Goal: Task Accomplishment & Management: Use online tool/utility

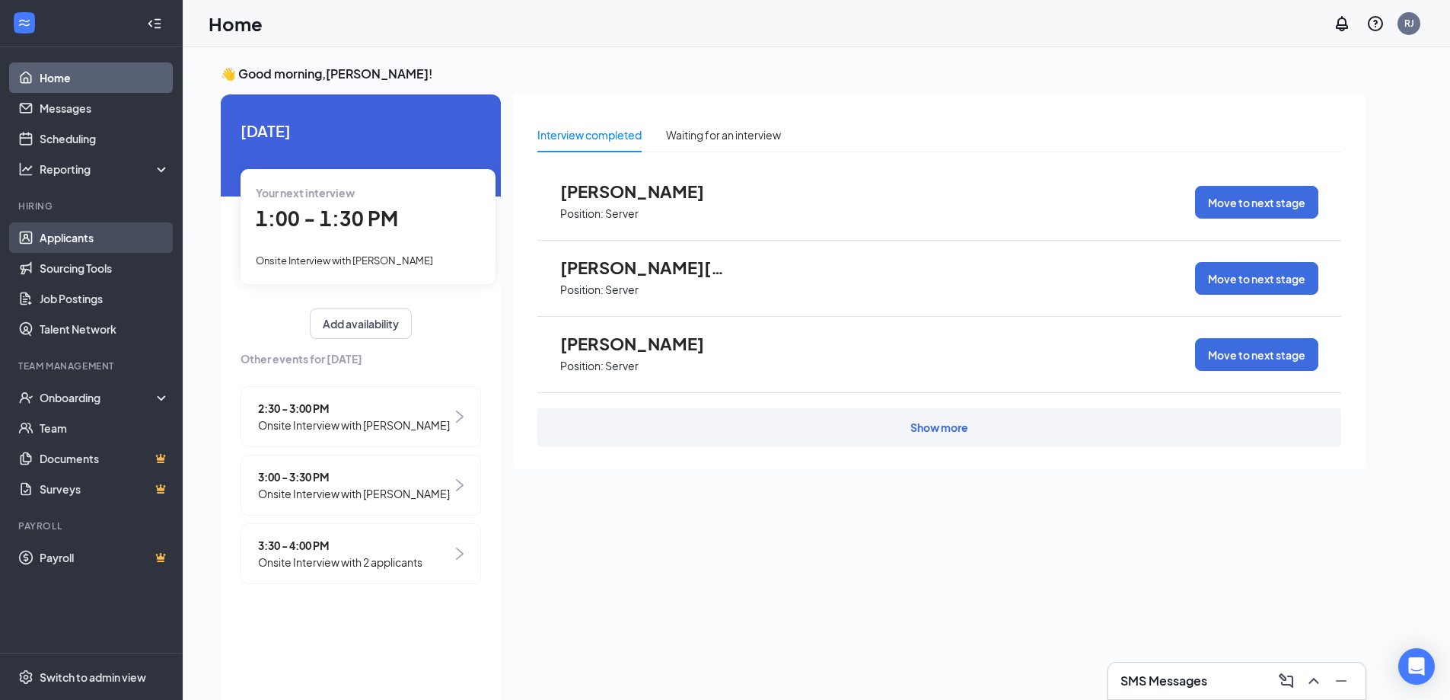
click at [88, 241] on link "Applicants" at bounding box center [105, 237] width 130 height 30
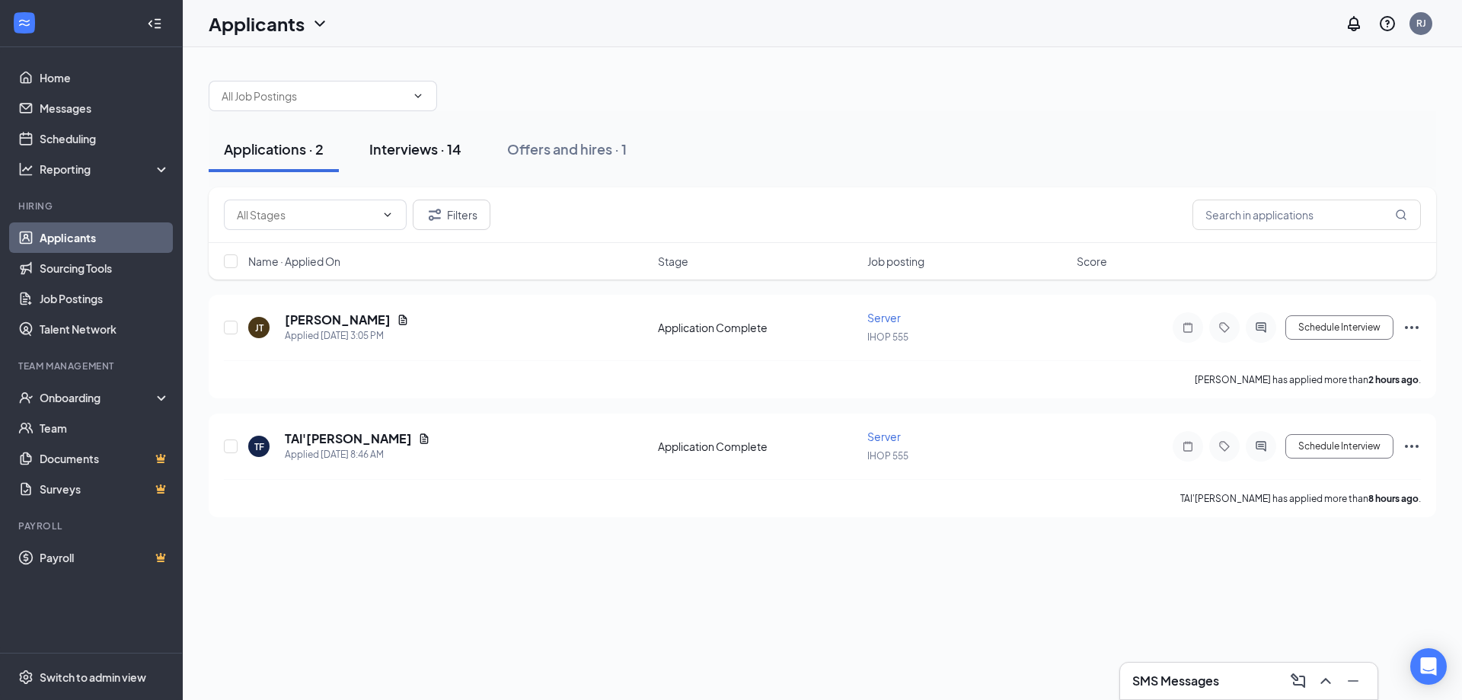
click at [442, 158] on button "Interviews · 14" at bounding box center [415, 149] width 123 height 46
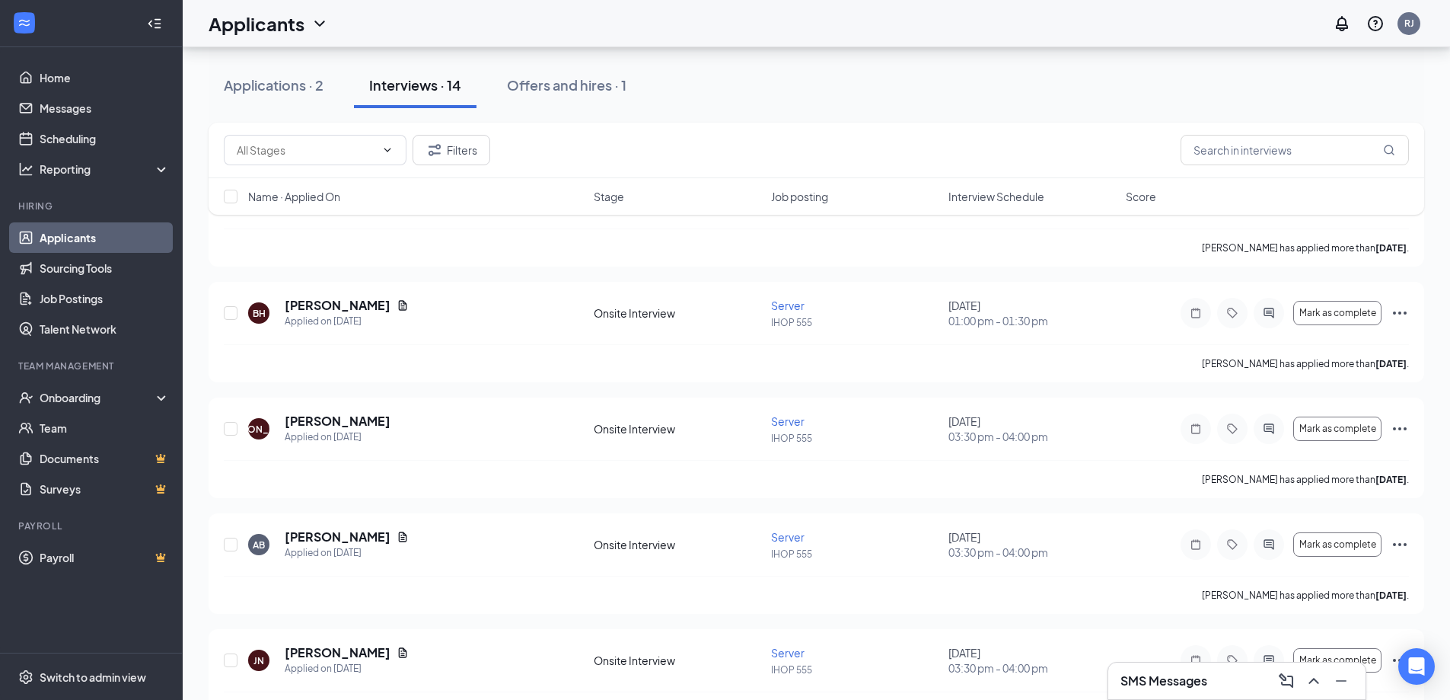
scroll to position [133, 0]
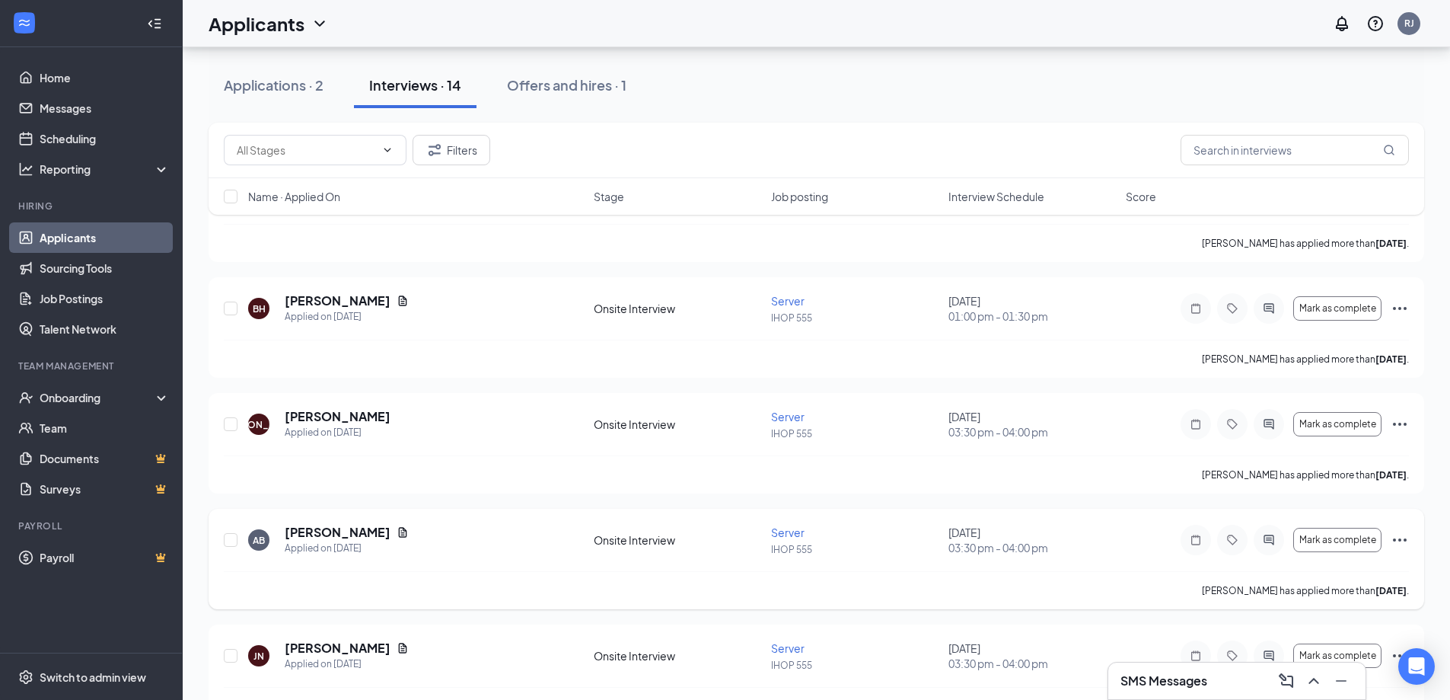
click at [1400, 533] on icon "Ellipses" at bounding box center [1400, 540] width 18 height 18
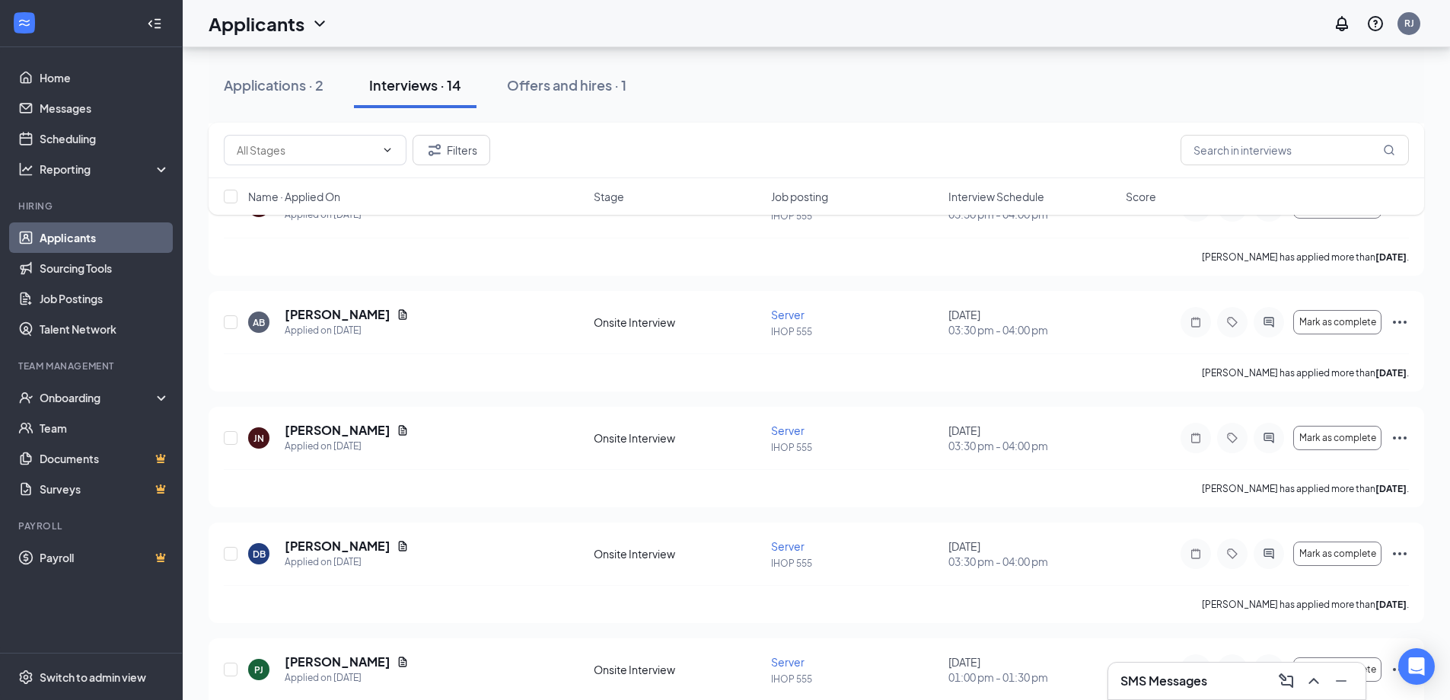
scroll to position [366, 0]
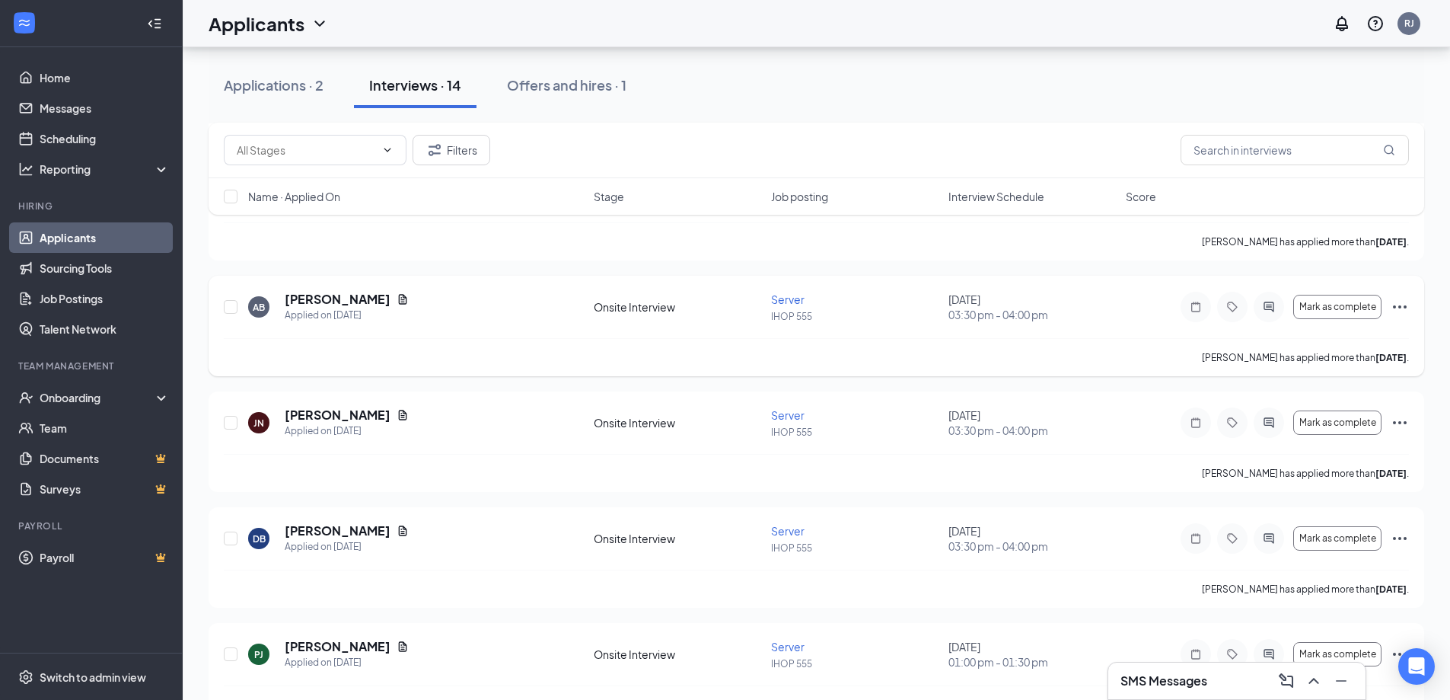
click at [1398, 304] on icon "Ellipses" at bounding box center [1400, 307] width 18 height 18
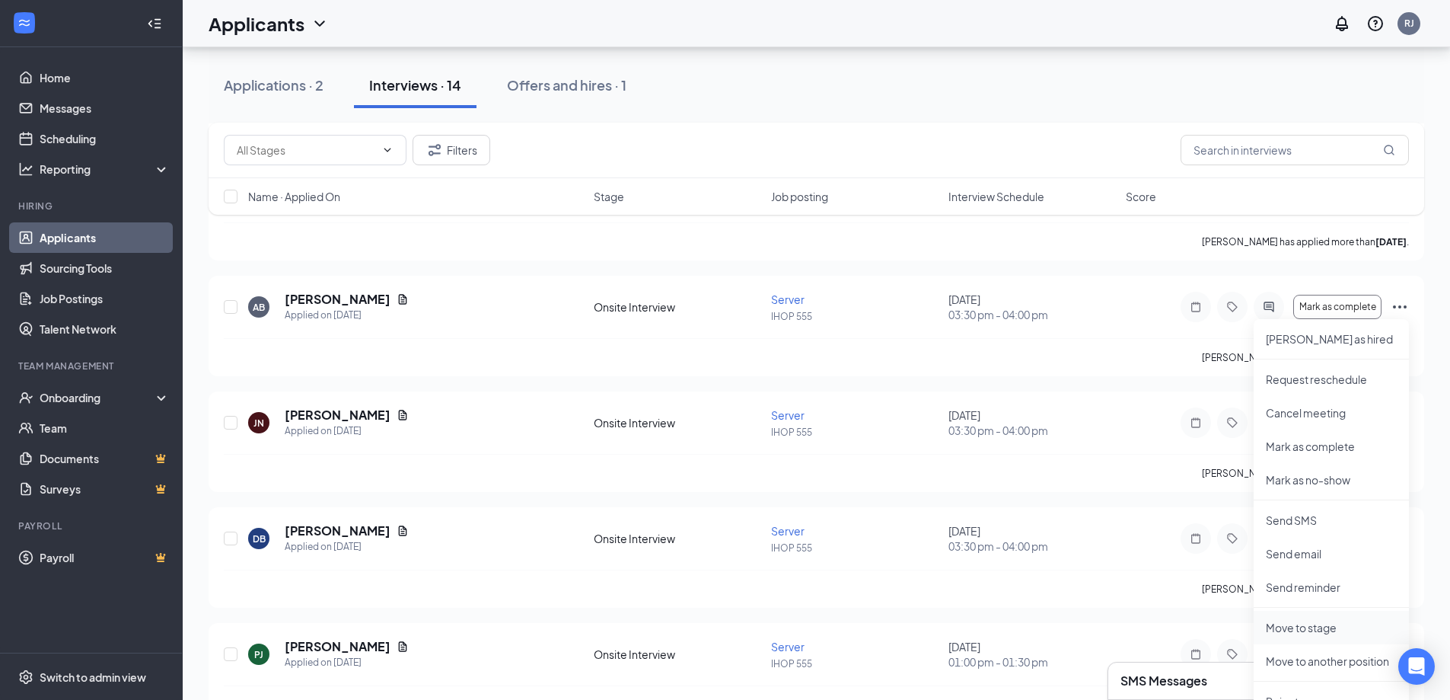
click at [1314, 627] on p "Move to stage" at bounding box center [1331, 627] width 131 height 15
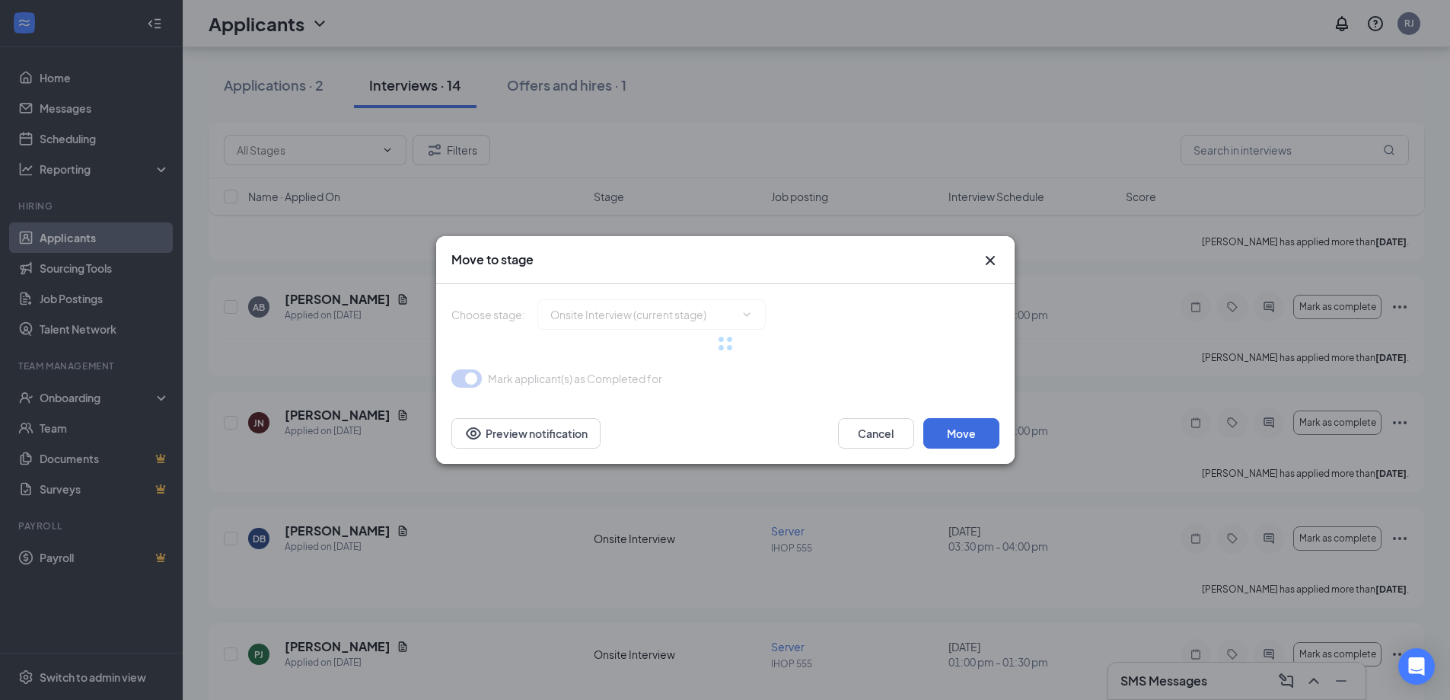
type input "Waiting for 2nd Interview (next stage)"
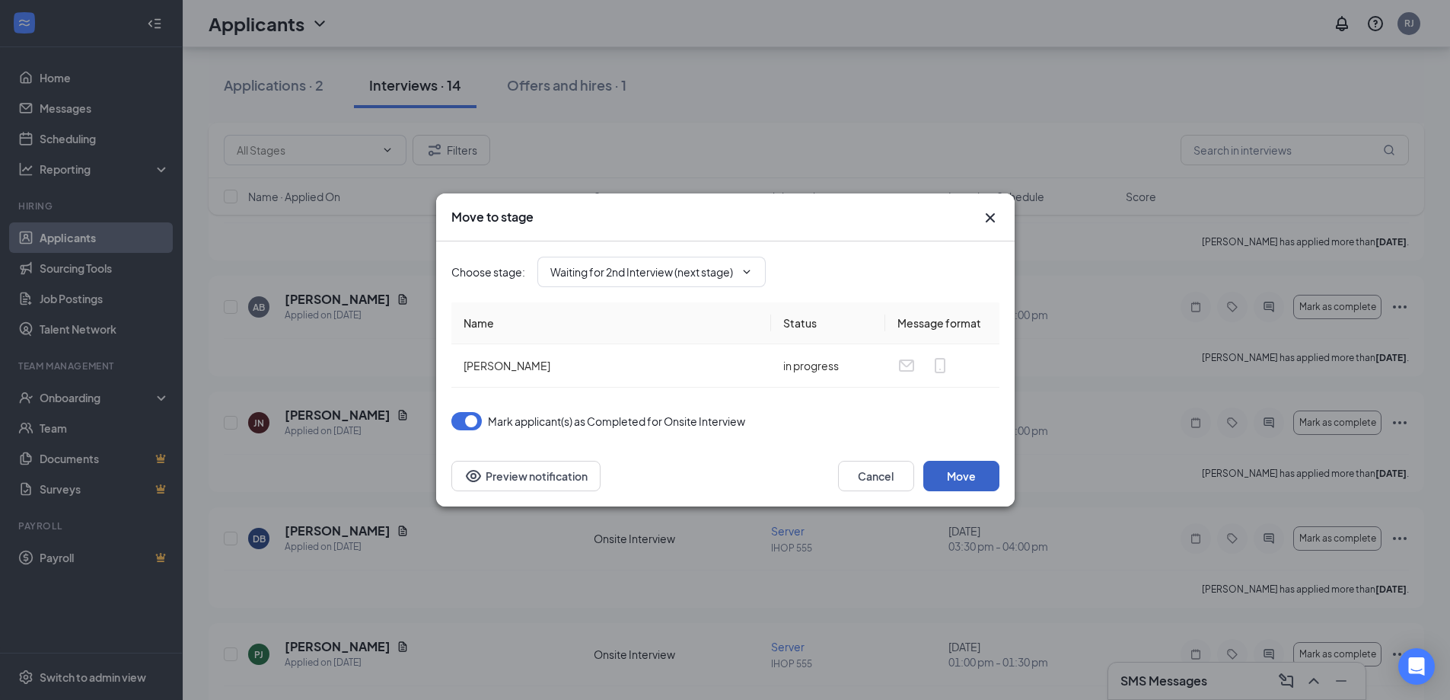
click at [956, 469] on button "Move" at bounding box center [962, 476] width 76 height 30
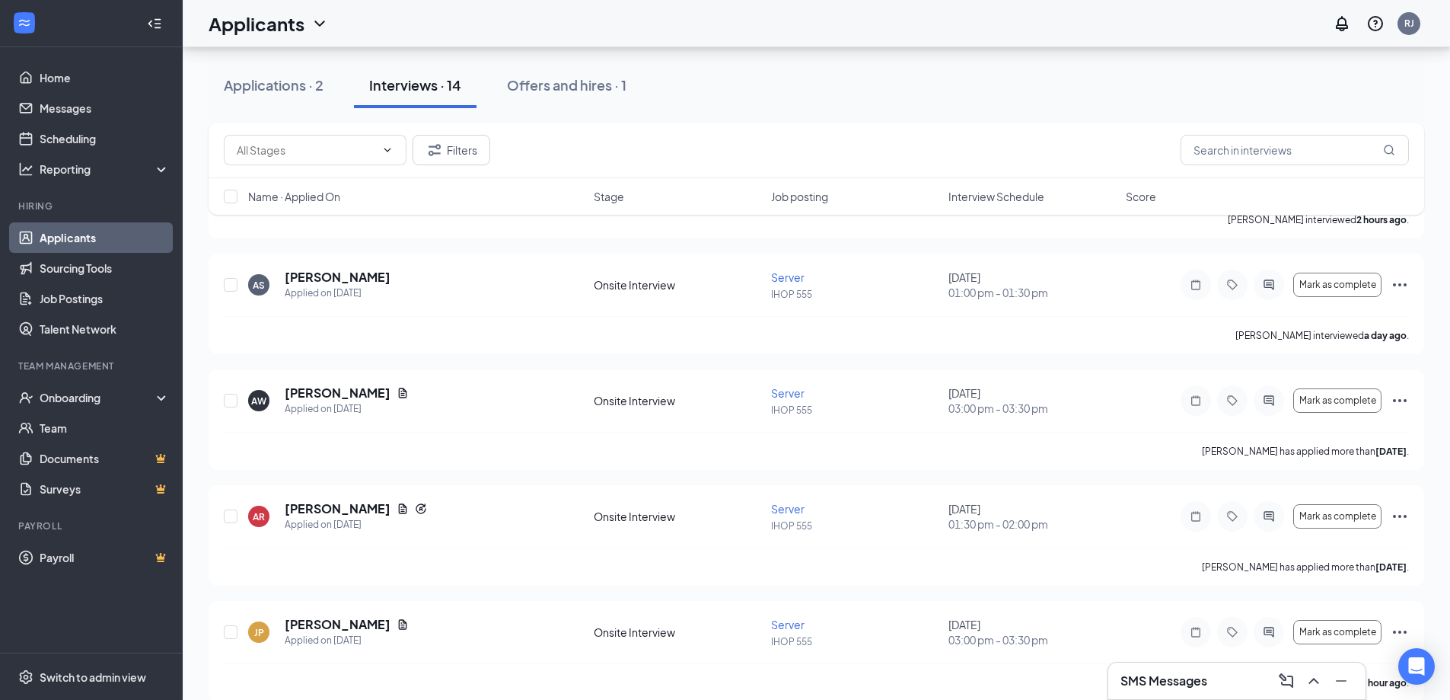
scroll to position [1102, 0]
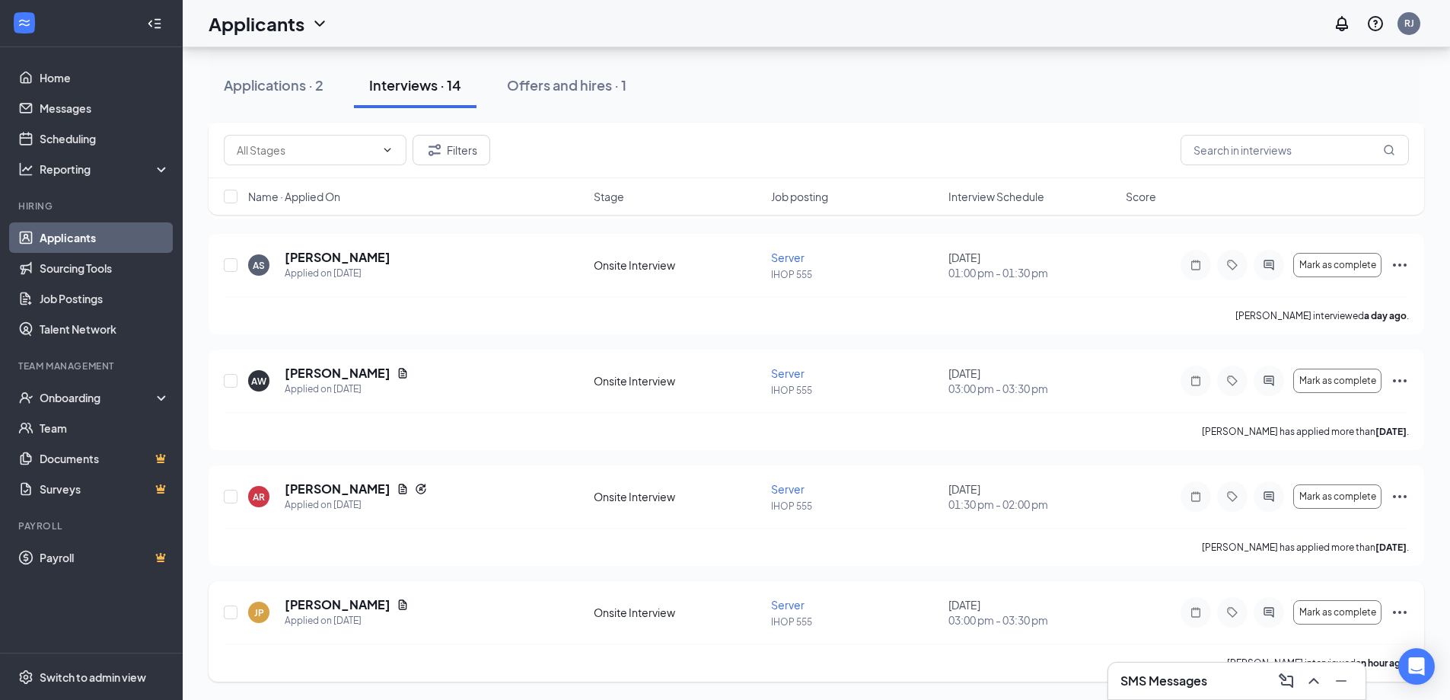
click at [1402, 614] on icon "Ellipses" at bounding box center [1400, 612] width 18 height 18
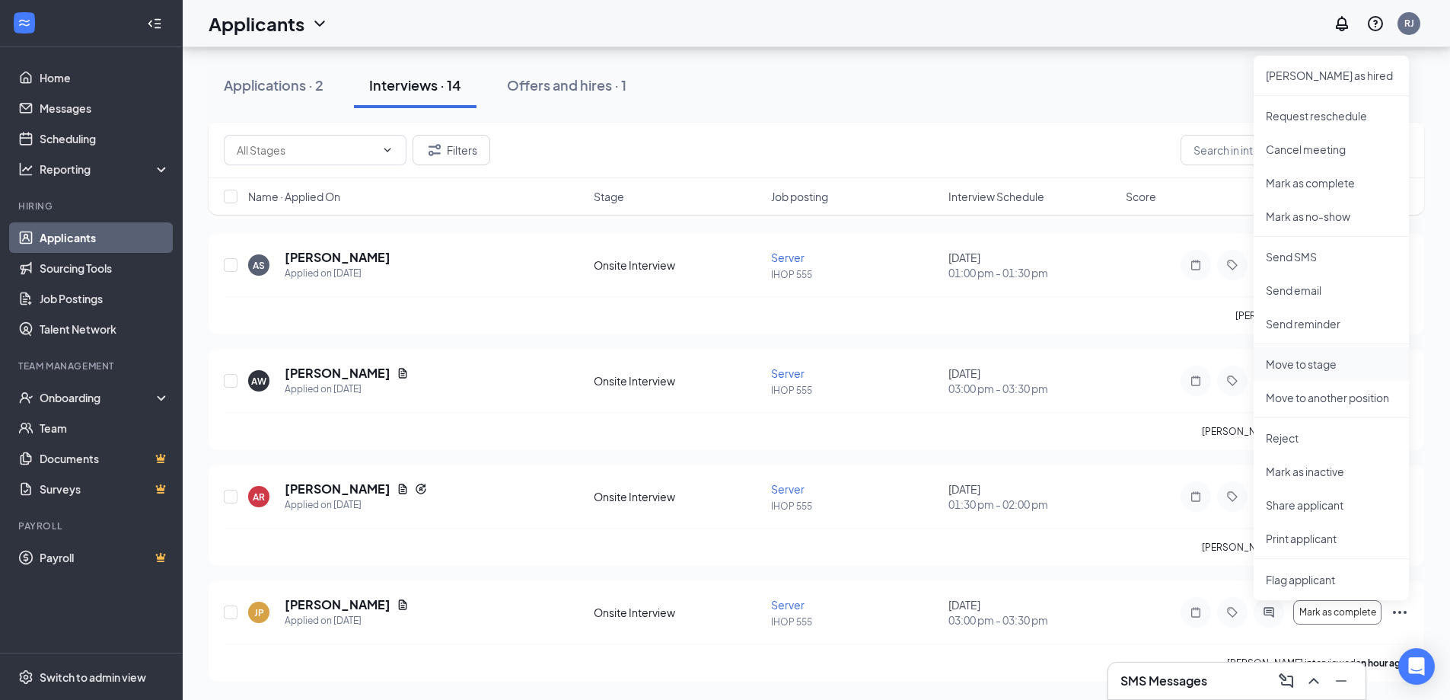
click at [1316, 368] on p "Move to stage" at bounding box center [1331, 363] width 131 height 15
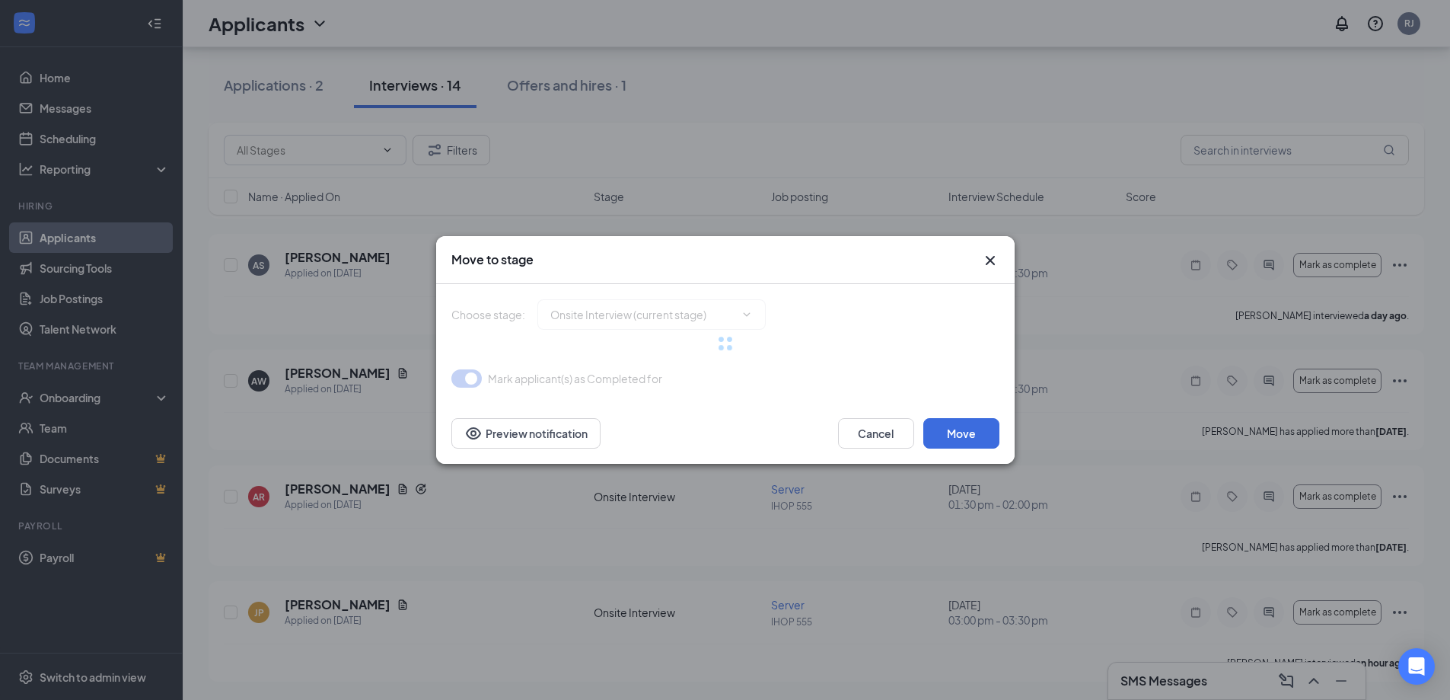
type input "Waiting for 2nd Interview (next stage)"
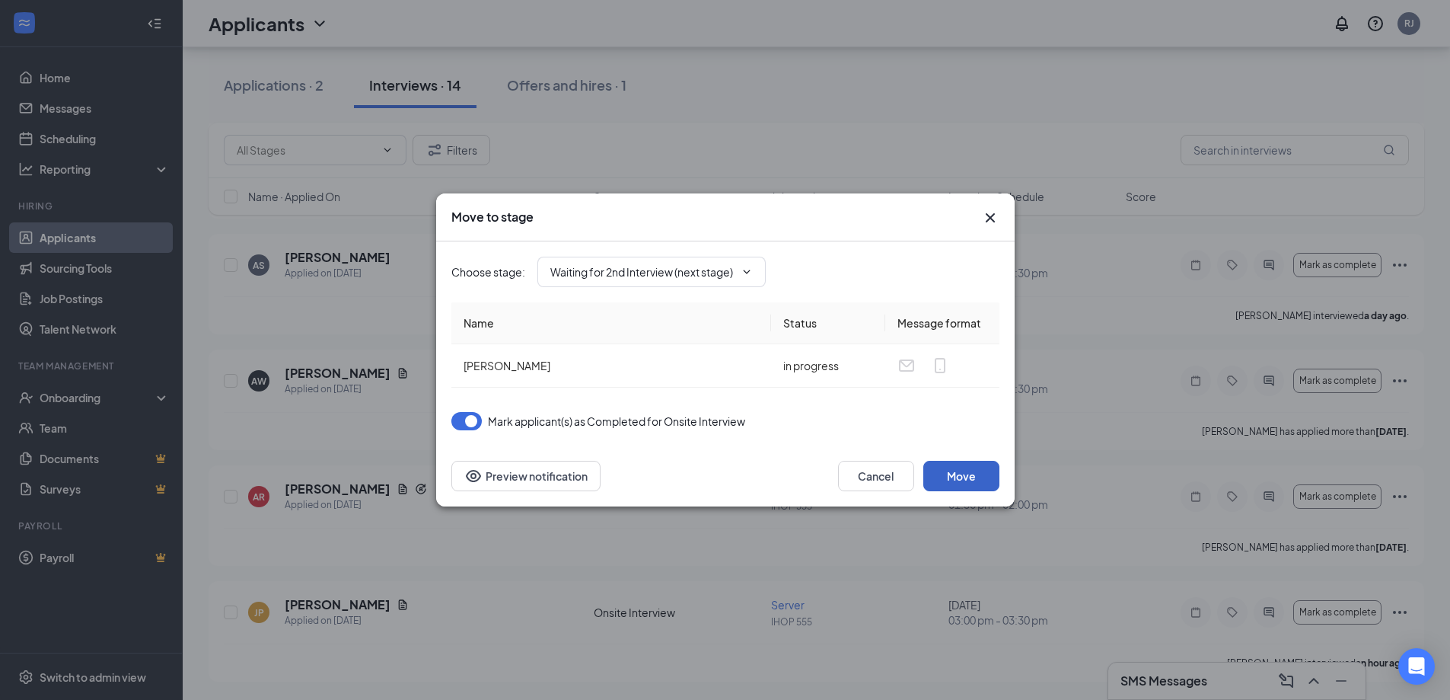
click at [964, 478] on button "Move" at bounding box center [962, 476] width 76 height 30
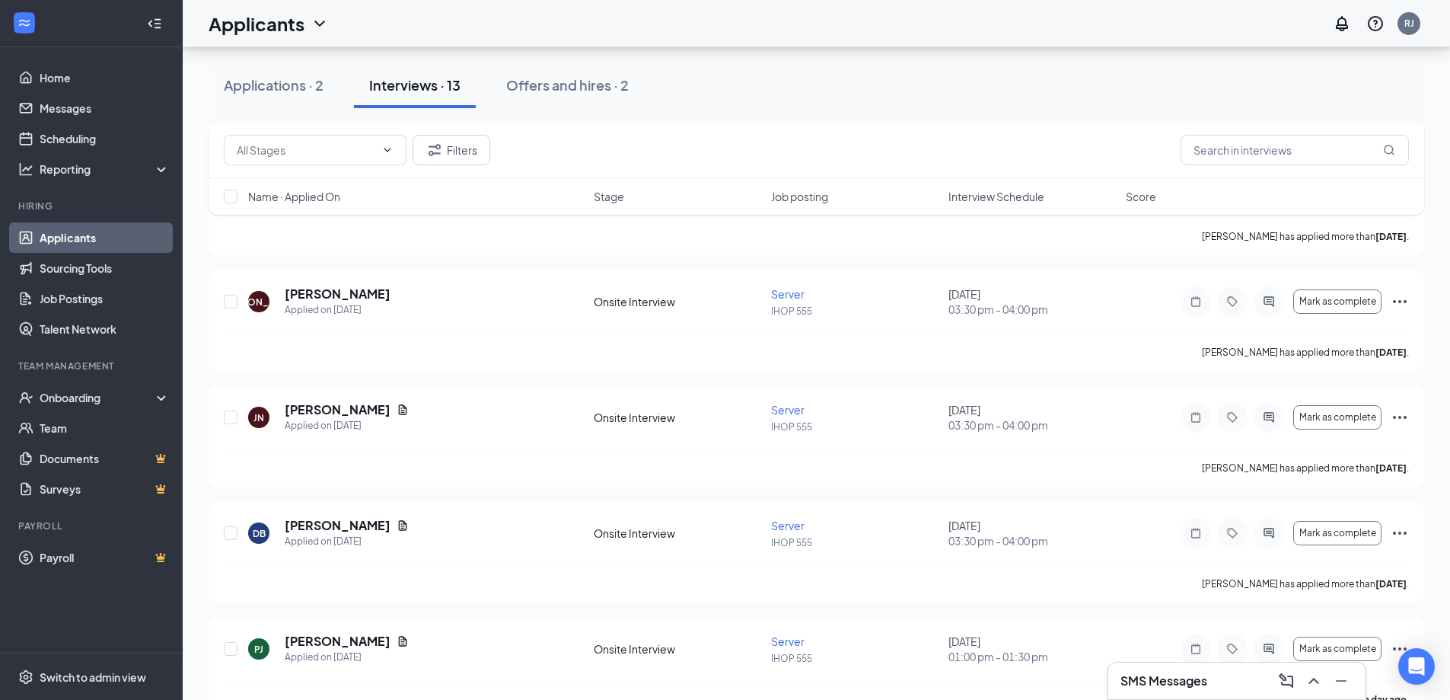
scroll to position [218, 0]
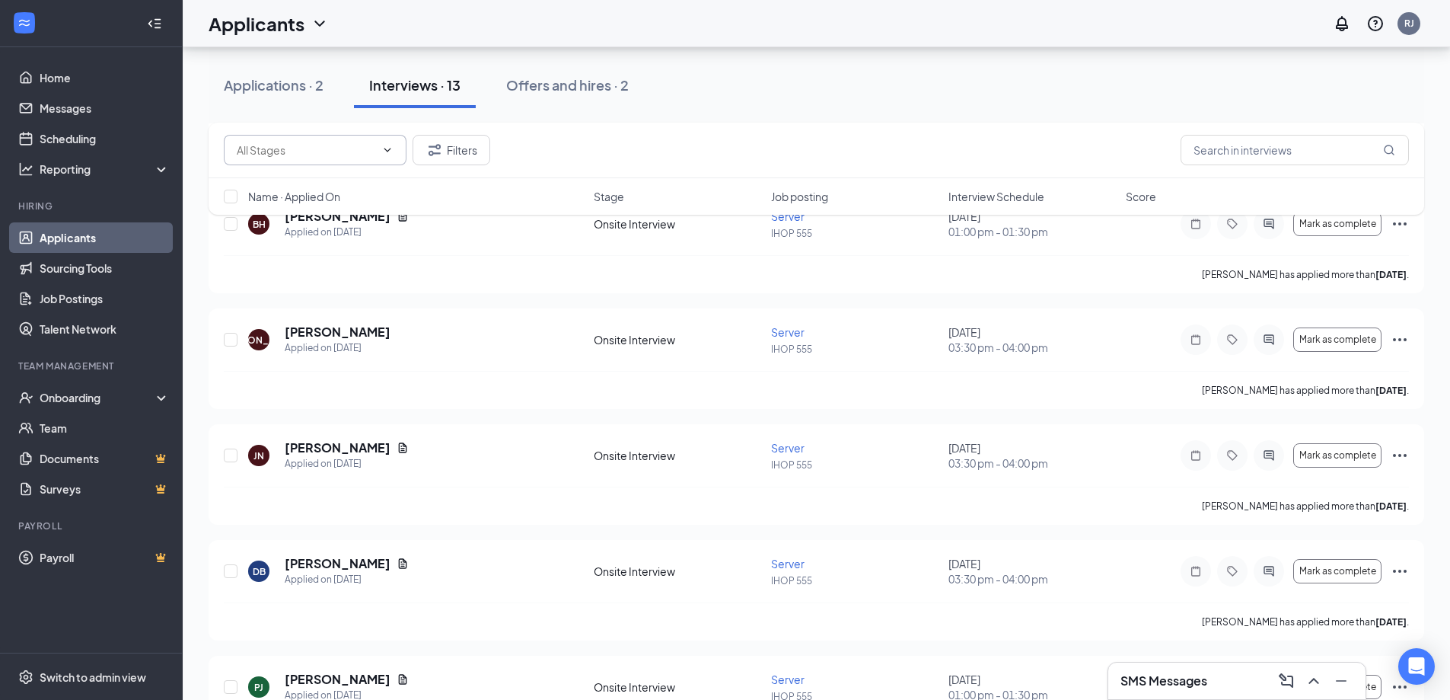
click at [389, 151] on icon "ChevronDown" at bounding box center [387, 150] width 12 height 12
click at [386, 150] on icon "ChevronDown" at bounding box center [387, 150] width 7 height 4
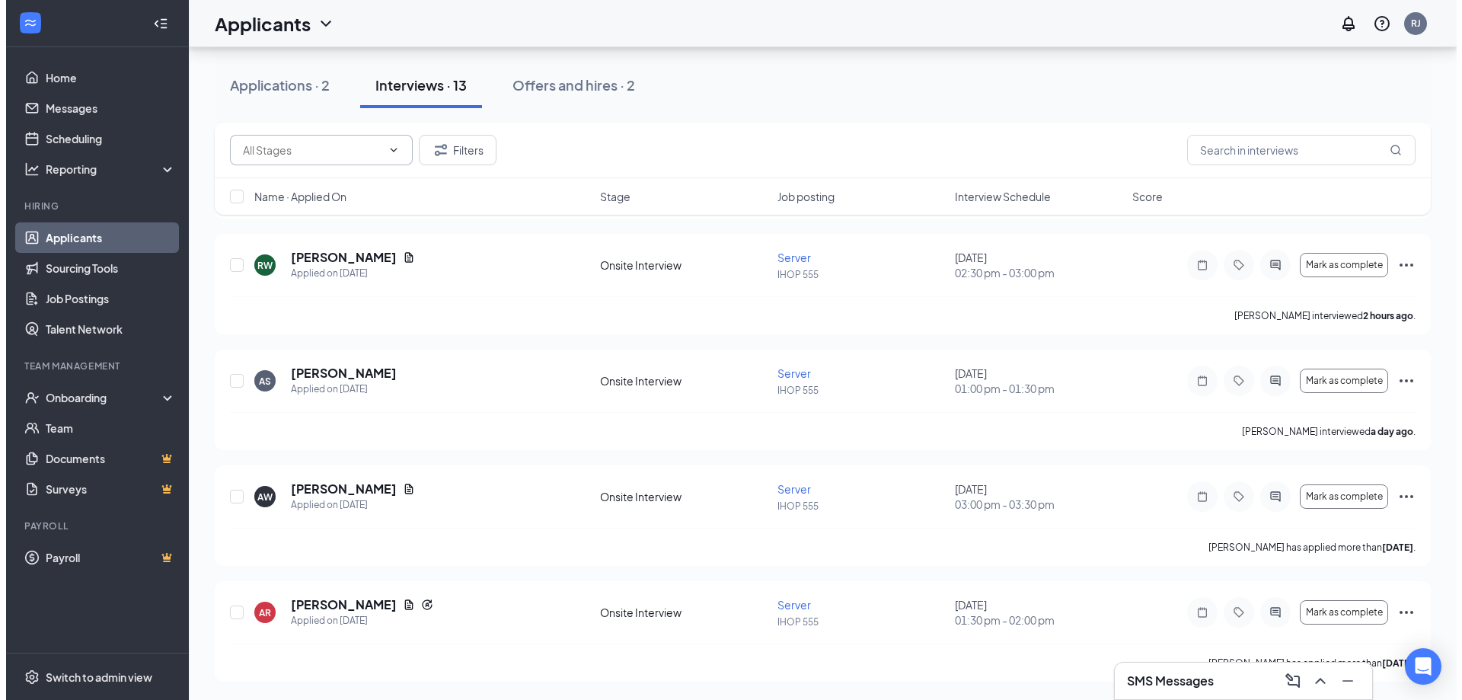
scroll to position [0, 0]
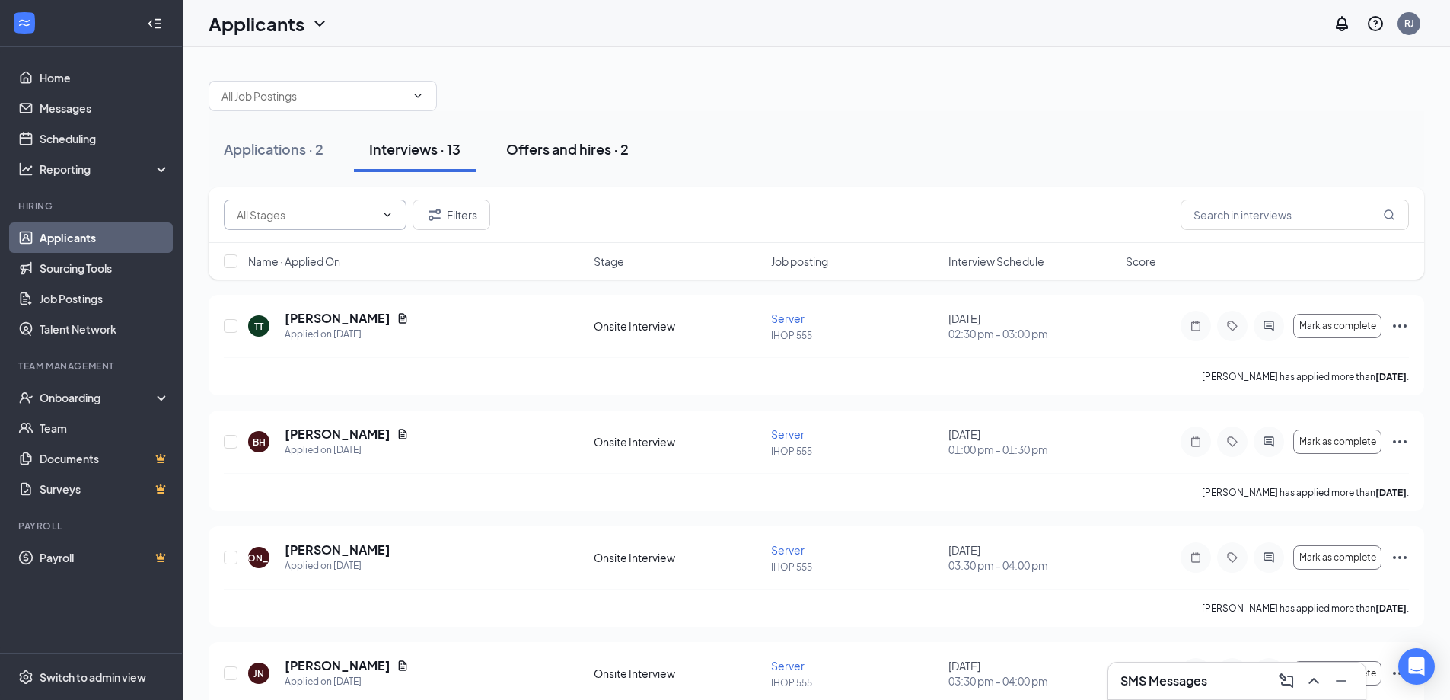
click at [553, 157] on div "Offers and hires · 2" at bounding box center [567, 148] width 123 height 19
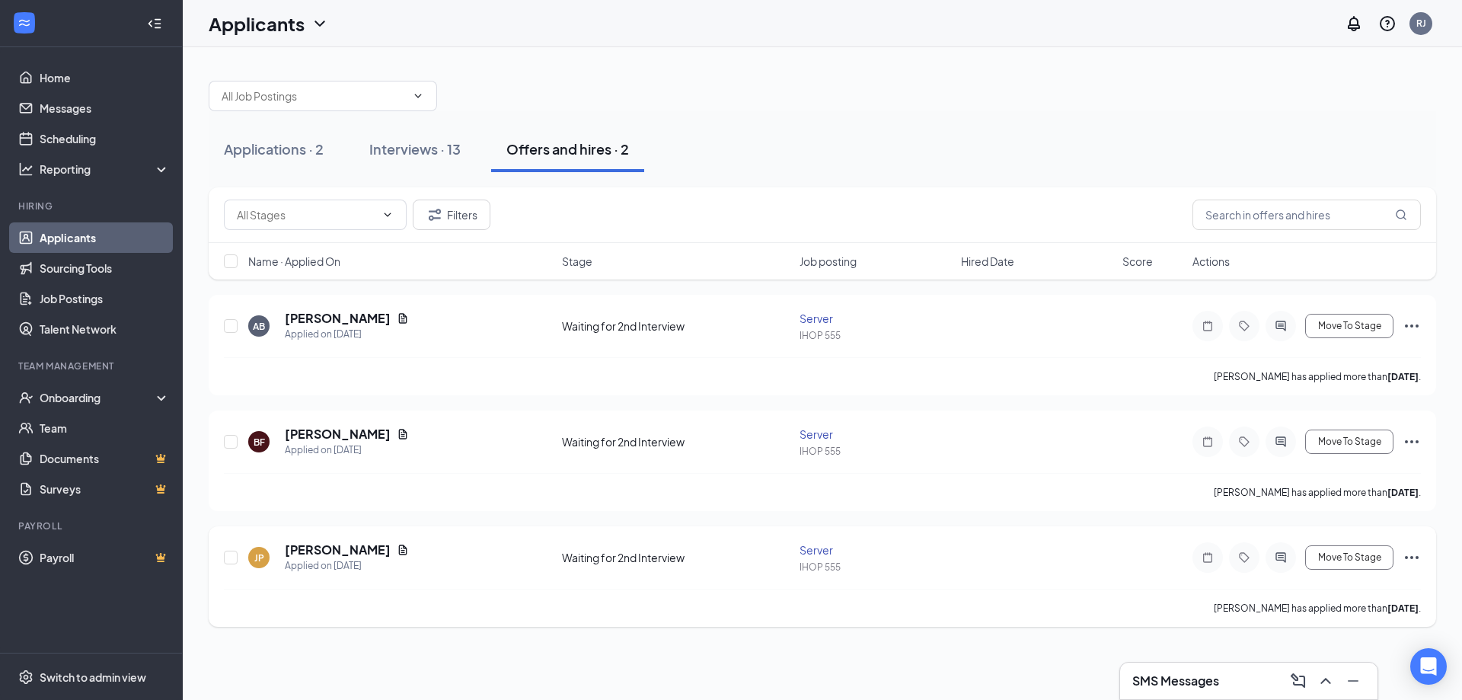
click at [1415, 559] on icon "Ellipses" at bounding box center [1411, 557] width 18 height 18
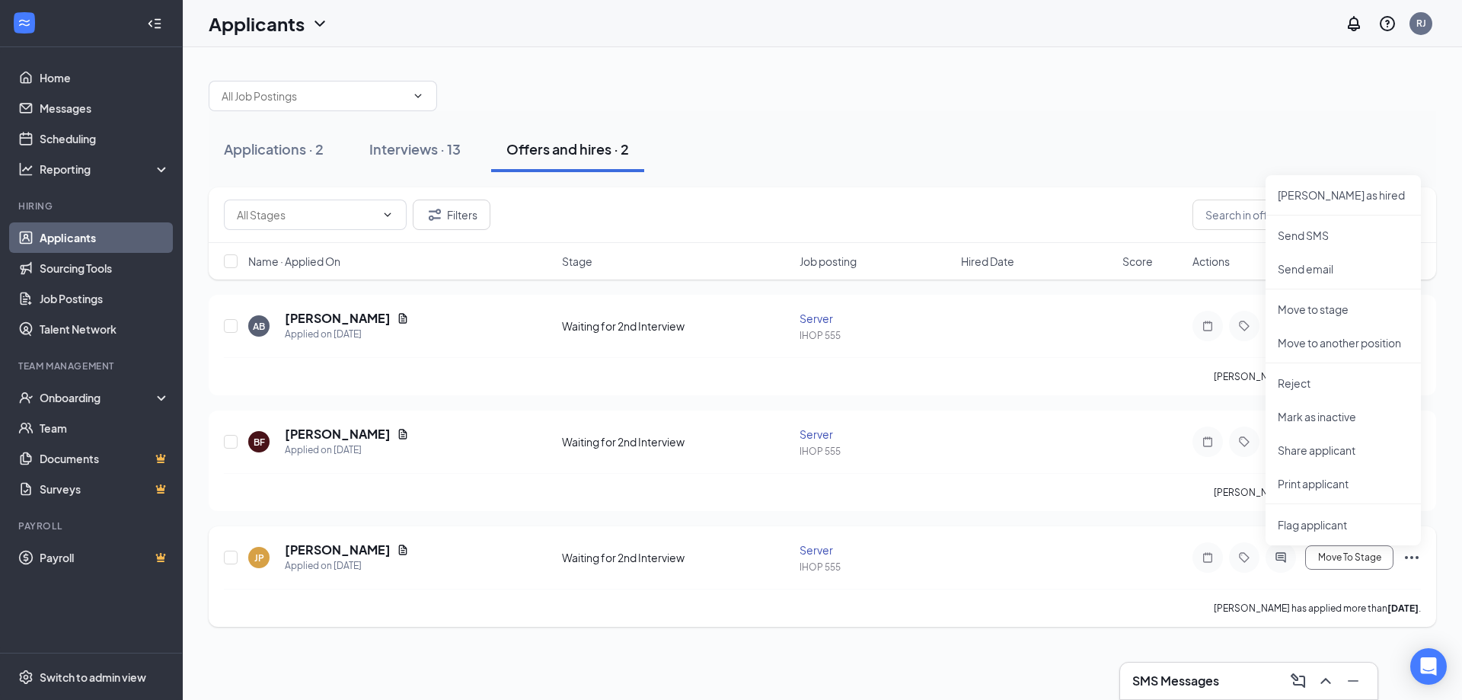
click at [1023, 619] on div "[PERSON_NAME] has applied more than [DATE] ." at bounding box center [822, 608] width 1197 height 38
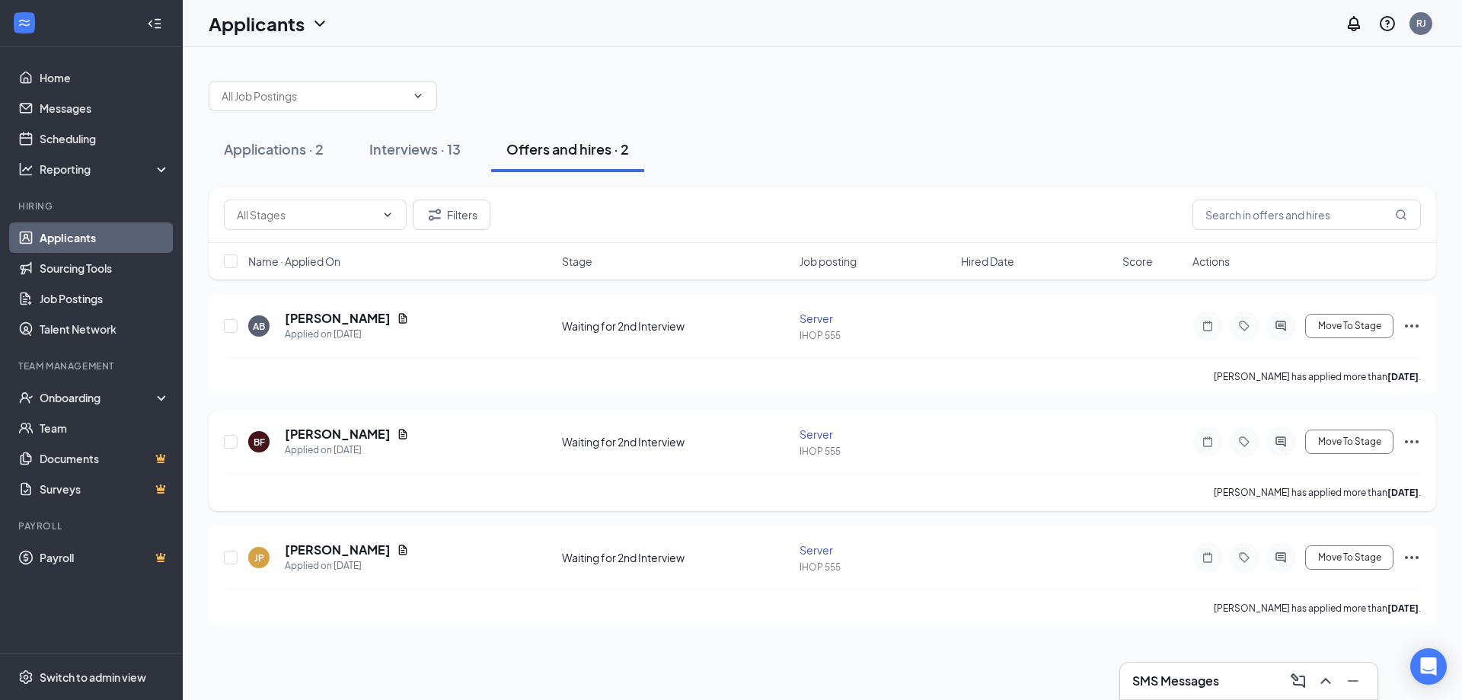
click at [1412, 441] on icon "Ellipses" at bounding box center [1412, 441] width 14 height 3
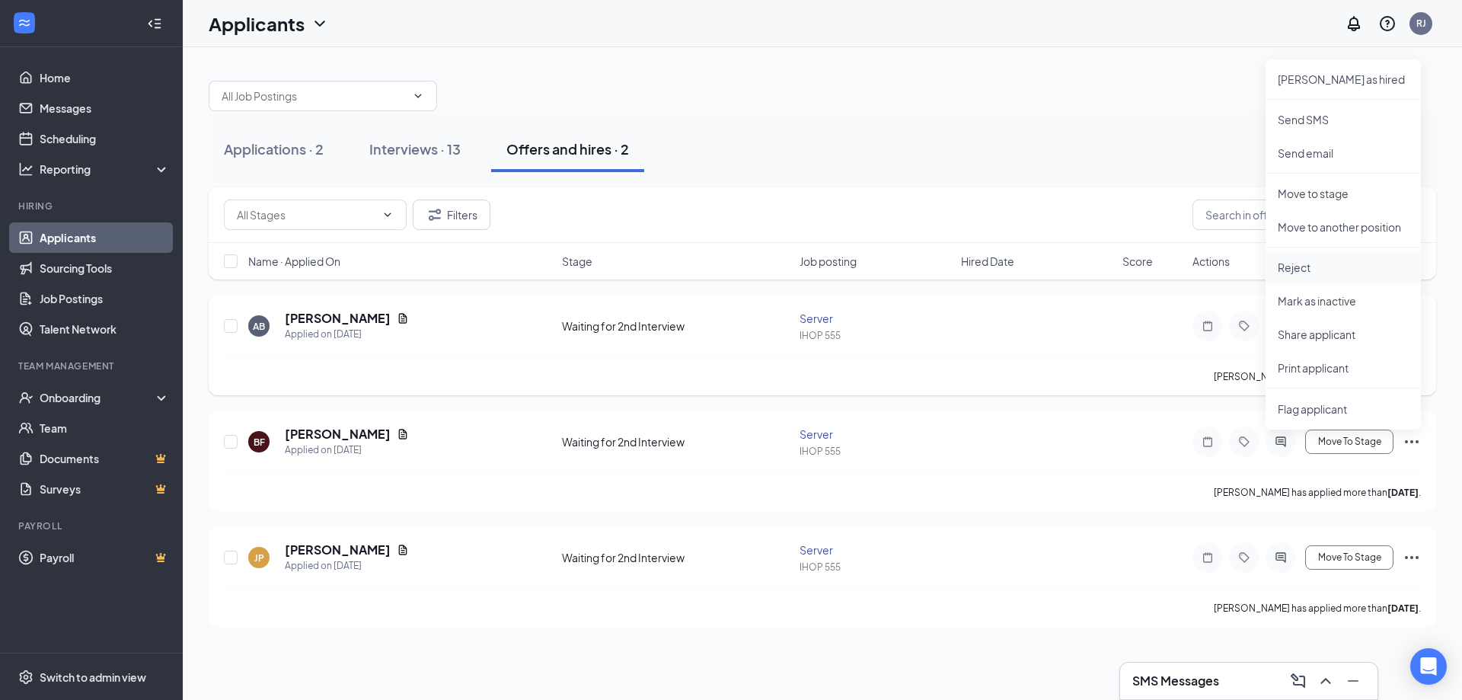
click at [1294, 267] on p "Reject" at bounding box center [1343, 267] width 131 height 15
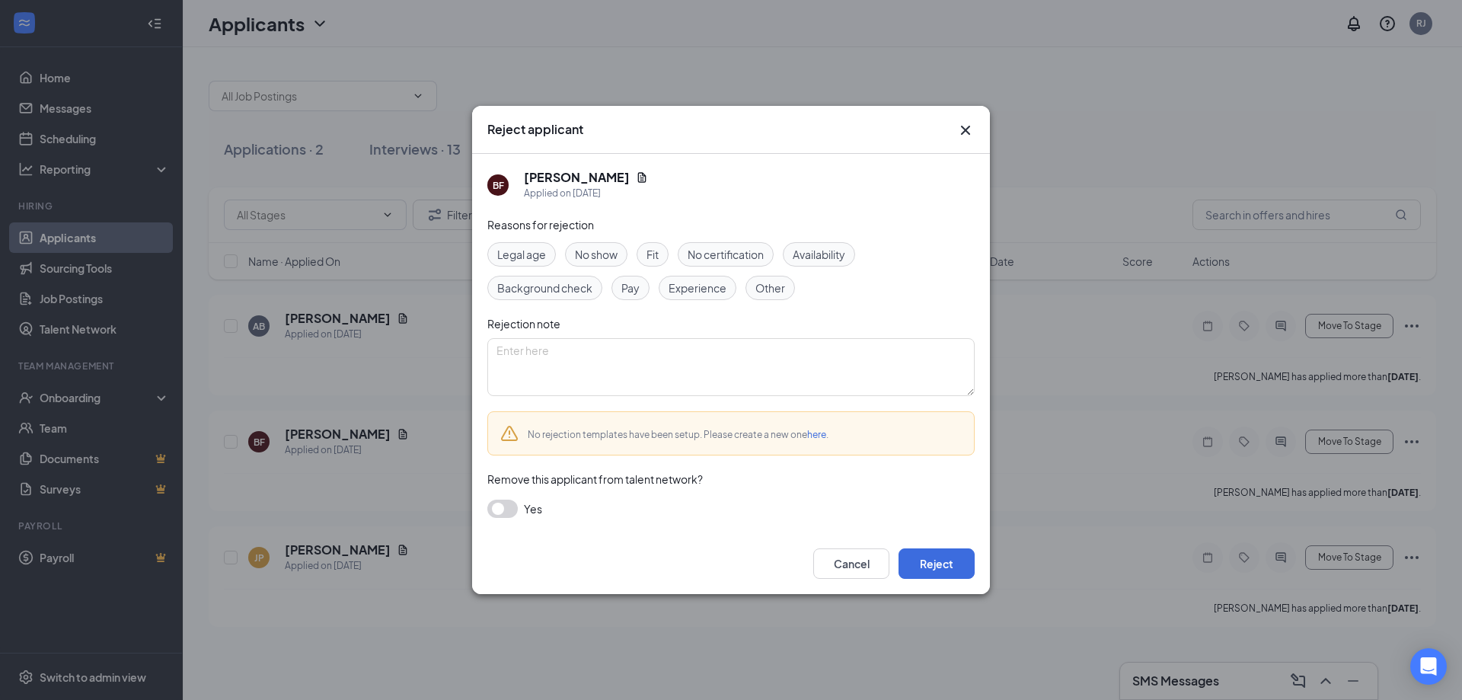
click at [968, 131] on icon "Cross" at bounding box center [965, 130] width 18 height 18
